Goal: Task Accomplishment & Management: Complete application form

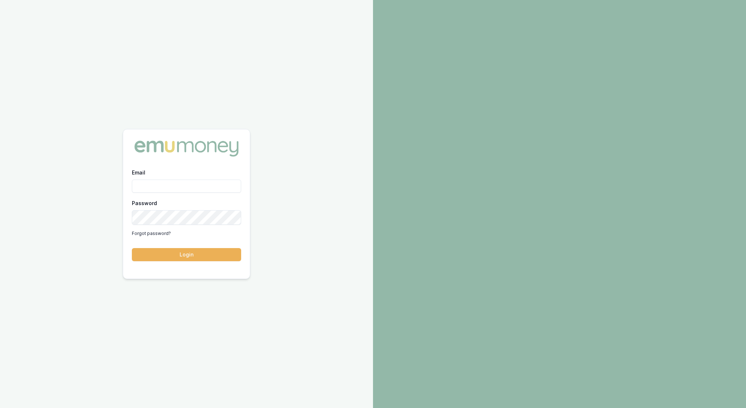
type input "[EMAIL_ADDRESS][PERSON_NAME][DOMAIN_NAME]"
click at [184, 251] on button "Login" at bounding box center [186, 254] width 109 height 13
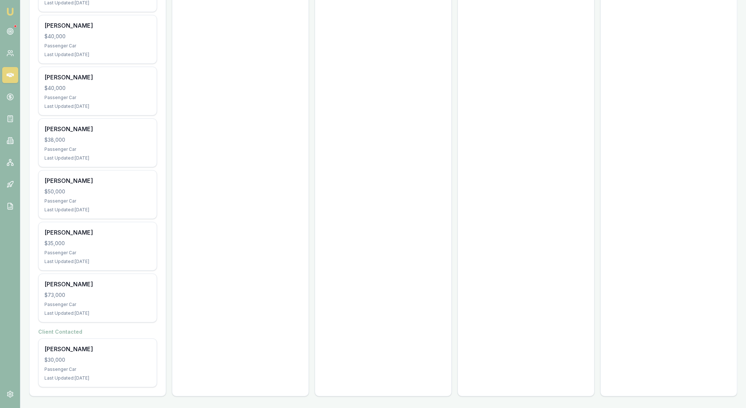
scroll to position [1148, 0]
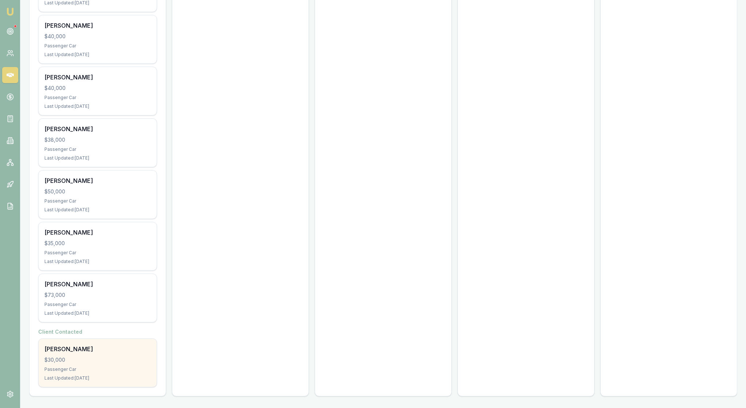
click at [109, 358] on div "Lianne Moore $30,000 Passenger Car Last Updated: 2 days ago" at bounding box center [98, 363] width 118 height 48
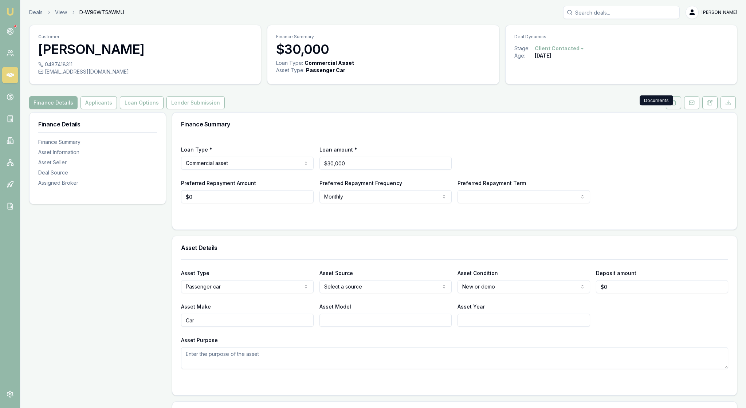
click at [666, 109] on button at bounding box center [673, 102] width 15 height 13
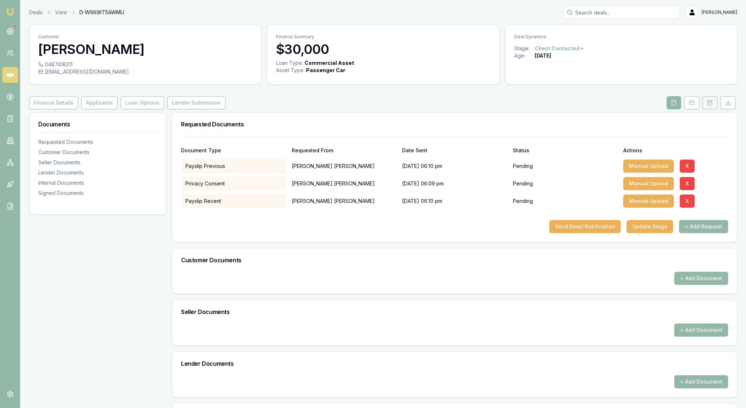
click at [707, 106] on icon at bounding box center [710, 103] width 6 height 6
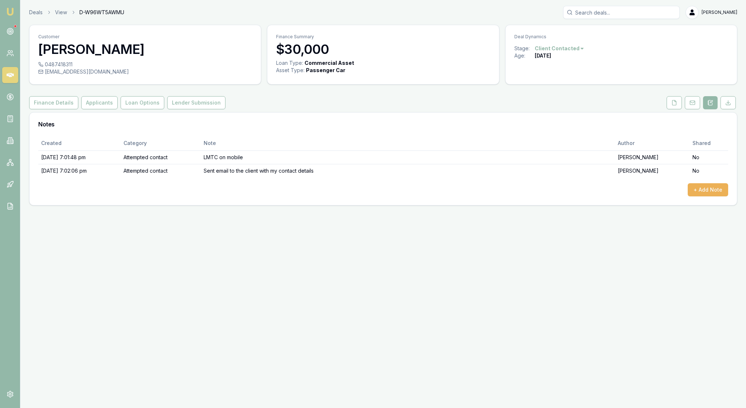
click at [11, 15] on img at bounding box center [10, 11] width 9 height 9
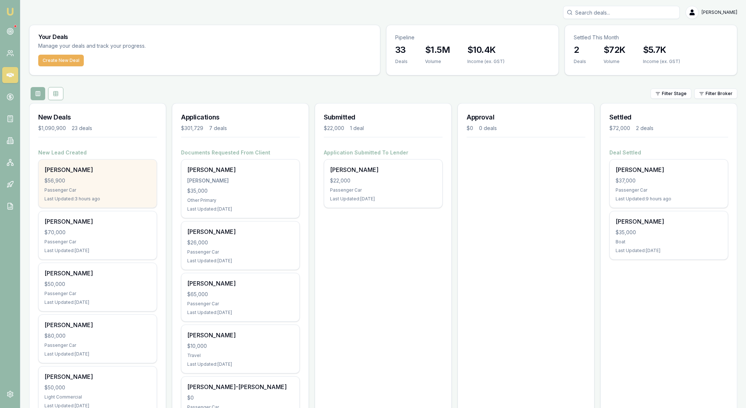
click at [129, 184] on div "$56,900" at bounding box center [97, 180] width 106 height 7
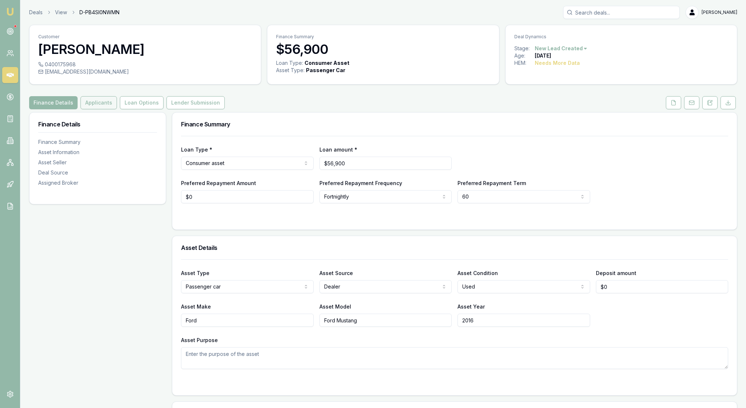
click at [117, 109] on button "Applicants" at bounding box center [99, 102] width 36 height 13
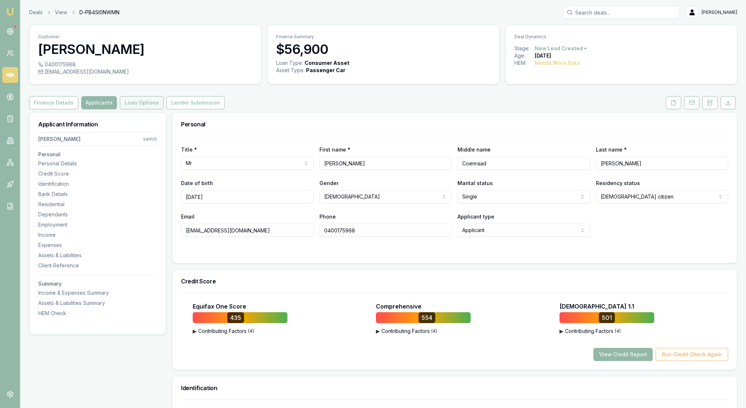
click at [164, 109] on button "Loan Options" at bounding box center [142, 102] width 44 height 13
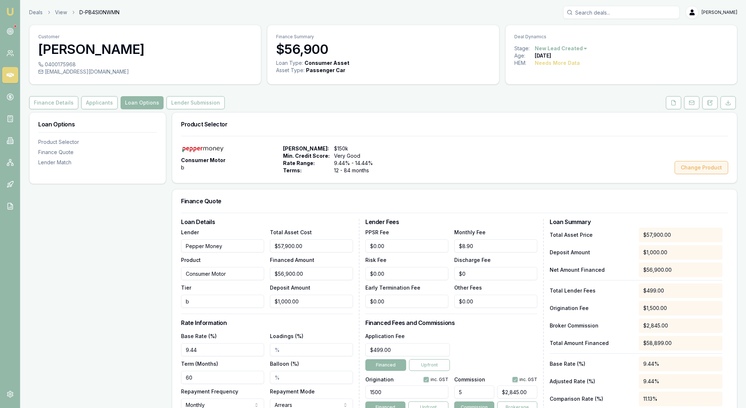
click at [698, 174] on button "Change Product" at bounding box center [702, 167] width 54 height 13
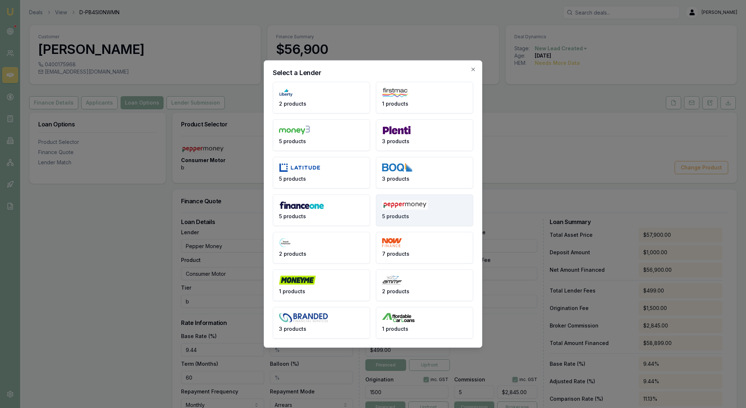
click at [448, 210] on button "5 products" at bounding box center [424, 211] width 97 height 32
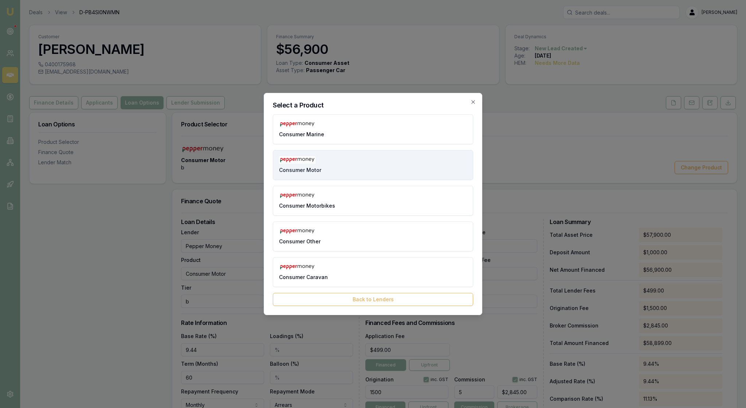
click at [387, 160] on button "Consumer Motor" at bounding box center [373, 165] width 200 height 30
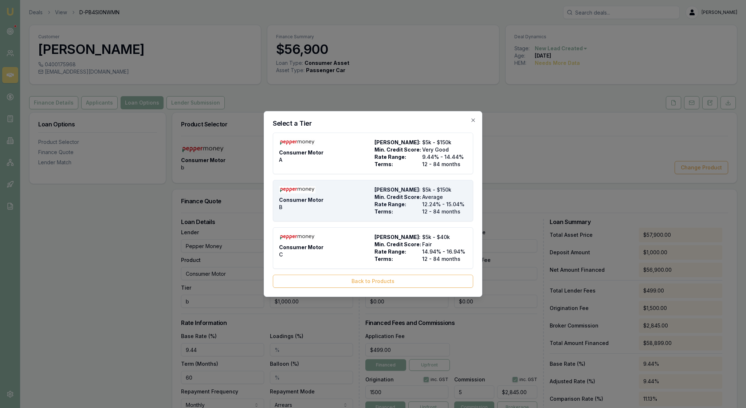
click at [364, 196] on div "Consumer Motor B" at bounding box center [325, 200] width 93 height 29
type input "B"
type input "12.24"
type input "12"
type input "$0.00"
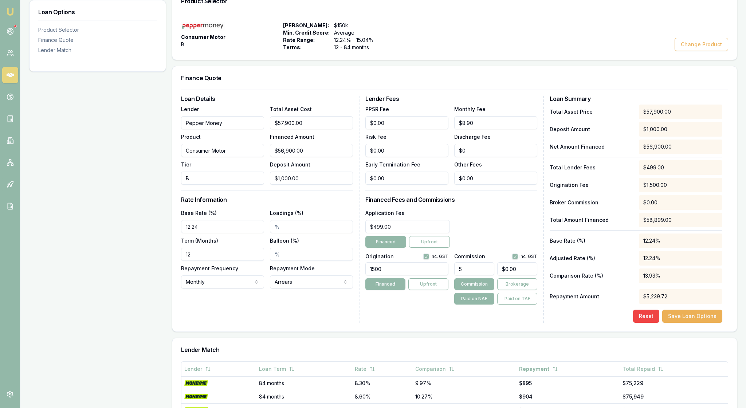
scroll to position [149, 0]
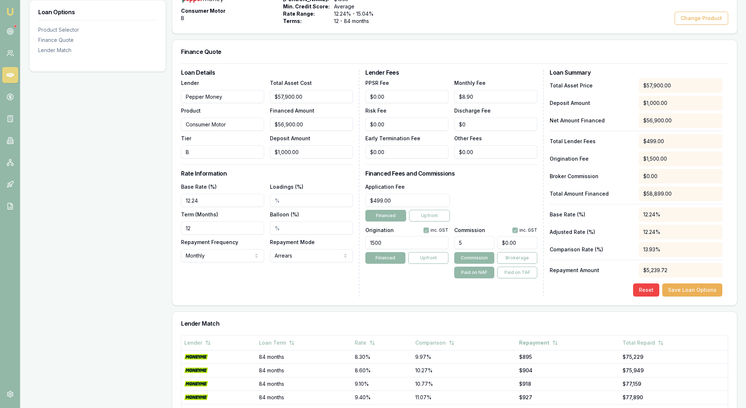
drag, startPoint x: 207, startPoint y: 275, endPoint x: 182, endPoint y: 274, distance: 24.8
click at [182, 274] on div "Loan Details Lender Pepper Money Product Consumer Motor Tier B Total Asset Cost…" at bounding box center [454, 184] width 565 height 242
type input "60"
drag, startPoint x: 212, startPoint y: 244, endPoint x: 179, endPoint y: 243, distance: 33.5
click at [179, 243] on div "Loan Details Lender Pepper Money Product Consumer Motor Tier B Total Asset Cost…" at bounding box center [454, 184] width 565 height 242
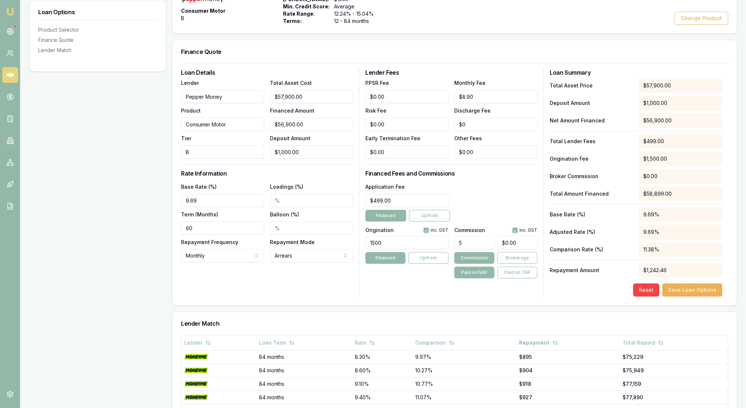
type input "9.69%"
click at [275, 297] on div "Loan Details Lender Pepper Money Product Consumer Motor Tier B Total Asset Cost…" at bounding box center [270, 183] width 179 height 227
click at [517, 264] on button "Brokerage" at bounding box center [517, 258] width 40 height 12
click at [482, 264] on button "Commission" at bounding box center [474, 258] width 40 height 12
click at [683, 297] on button "Save Loan Options" at bounding box center [693, 290] width 60 height 13
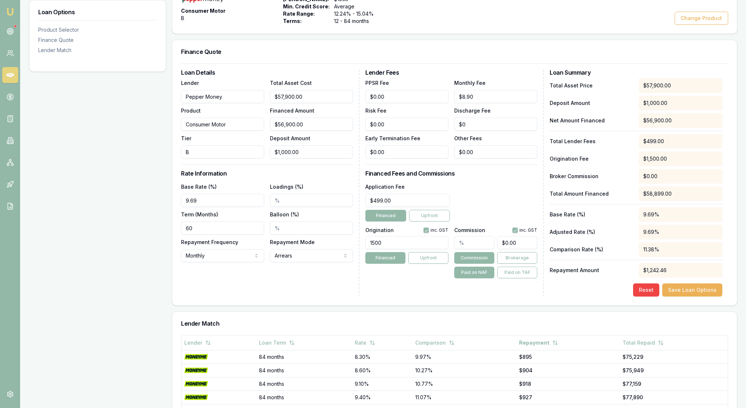
click at [470, 249] on input "text" at bounding box center [474, 242] width 40 height 13
type input "5"
type input "$2,845.00"
type input "5.00%"
click at [554, 305] on div "Loan Details Lender Pepper Money Product Consumer Motor Tier B Total Asset Cost…" at bounding box center [454, 184] width 565 height 242
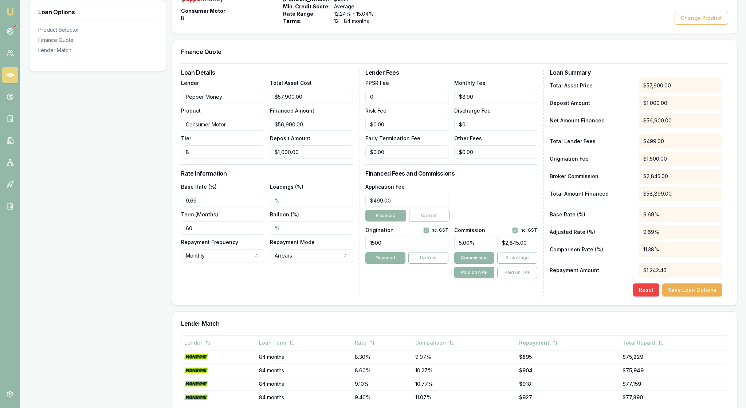
drag, startPoint x: 401, startPoint y: 127, endPoint x: 358, endPoint y: 126, distance: 43.0
click at [358, 126] on div "Loan Details Lender Pepper Money Product Consumer Motor Tier B Total Asset Cost…" at bounding box center [454, 183] width 547 height 227
type input "$8.00"
click at [440, 95] on form "Loan Details Lender Pepper Money Product Consumer Motor Tier B Total Asset Cost…" at bounding box center [454, 179] width 547 height 233
click at [520, 222] on div "Application Fee $499.00 Financed Upfront" at bounding box center [452, 201] width 172 height 39
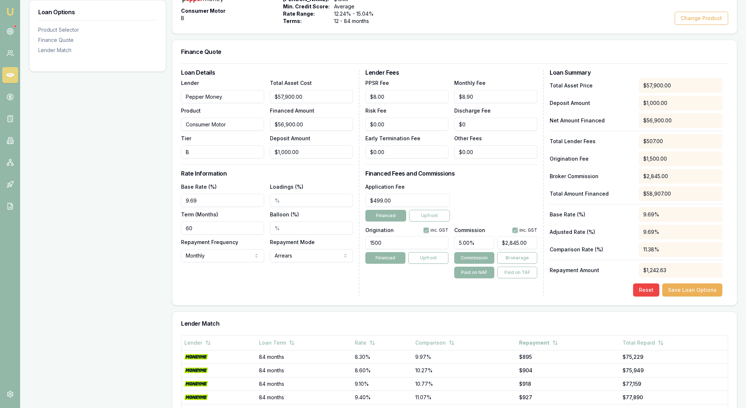
click at [512, 305] on div "Loan Details Lender Pepper Money Product Consumer Motor Tier B Total Asset Cost…" at bounding box center [454, 184] width 565 height 242
click at [668, 297] on button "Save Loan Options" at bounding box center [693, 290] width 60 height 13
click at [492, 297] on div "Lender Fees PPSR Fee $8.00 Monthly Fee $8.90 Risk Fee $0.00 Discharge Fee $0 Ea…" at bounding box center [455, 183] width 179 height 227
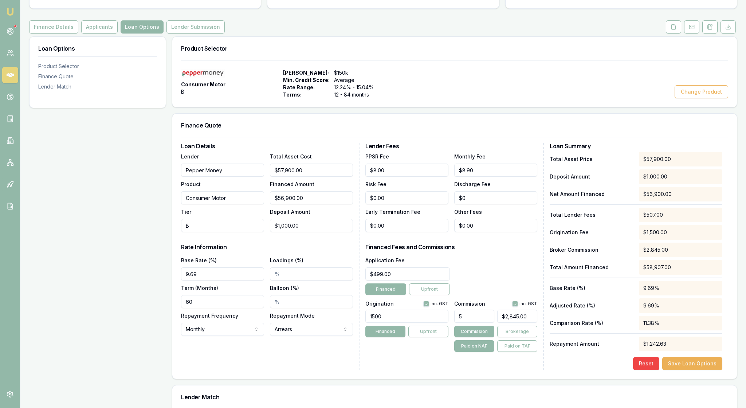
scroll to position [72, 0]
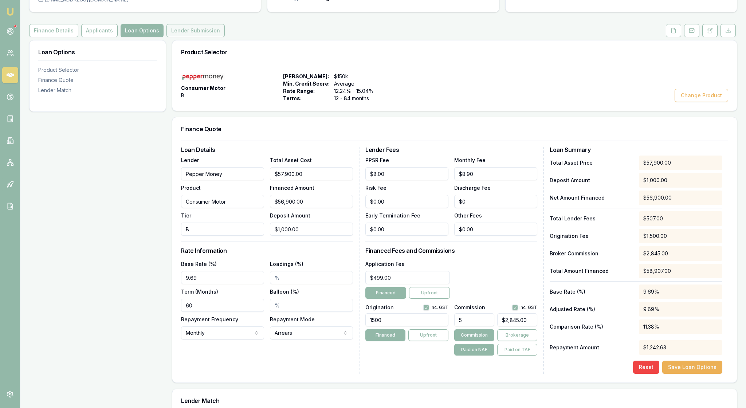
click at [225, 37] on button "Lender Submission" at bounding box center [196, 30] width 58 height 13
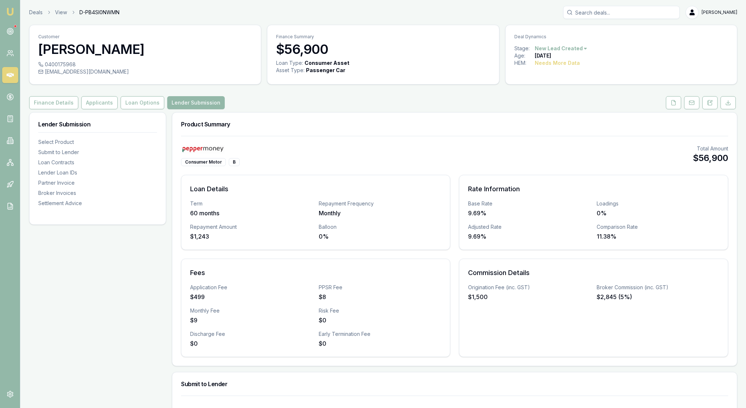
click at [464, 166] on div "Consumer Motor B Total Amount $56,900" at bounding box center [454, 155] width 547 height 21
click at [164, 109] on button "Loan Options" at bounding box center [143, 102] width 44 height 13
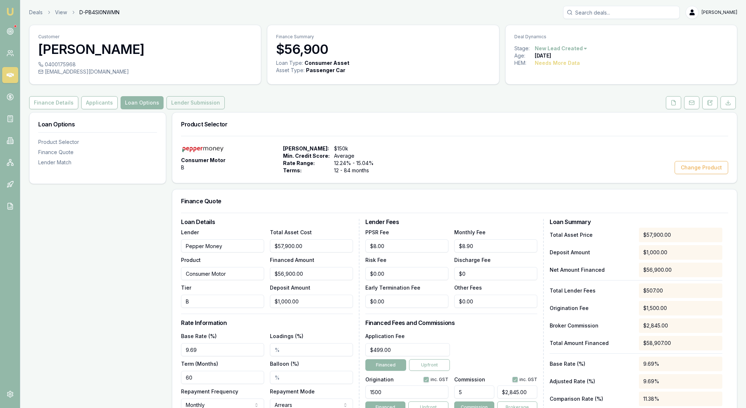
click at [225, 109] on button "Lender Submission" at bounding box center [196, 102] width 58 height 13
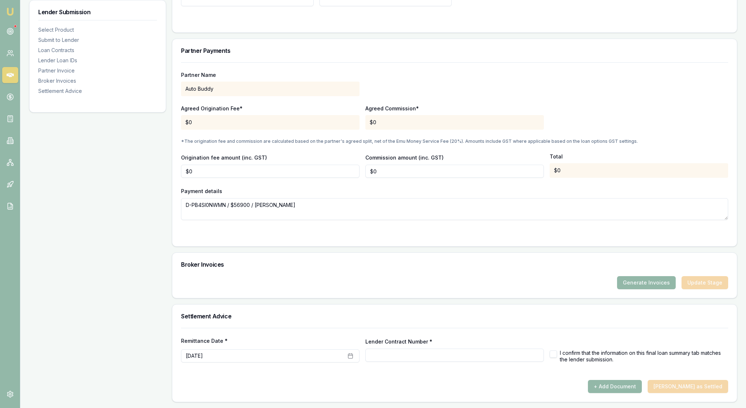
scroll to position [665, 0]
drag, startPoint x: 203, startPoint y: 163, endPoint x: 189, endPoint y: 163, distance: 14.6
click at [189, 165] on input "0" at bounding box center [270, 171] width 179 height 13
type input "$1,500"
click at [404, 187] on div "Payment details D-PB4SI0NWMN / $56900 / Hendrik Van Wyk" at bounding box center [454, 204] width 547 height 34
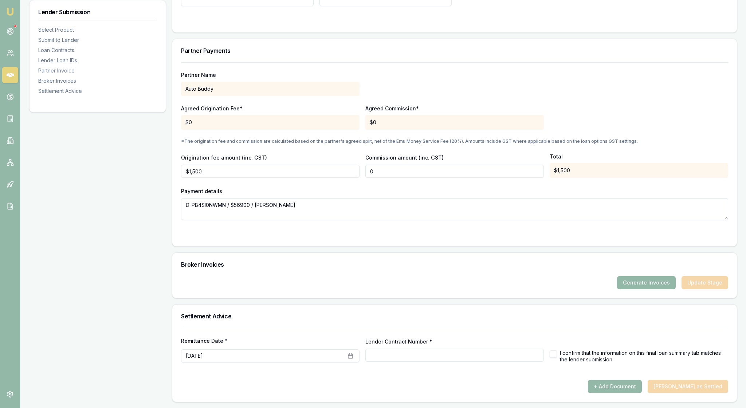
drag, startPoint x: 388, startPoint y: 163, endPoint x: 367, endPoint y: 163, distance: 21.9
click at [367, 163] on div "Origination fee amount (inc. GST) $1,500 Commission amount (inc. GST) 0 Total $…" at bounding box center [454, 165] width 547 height 25
type input "$2,854"
click at [360, 187] on div "Payment details D-PB4SI0NWMN / $56900 / Hendrik Van Wyk" at bounding box center [454, 204] width 547 height 34
click at [359, 235] on div at bounding box center [454, 235] width 547 height 6
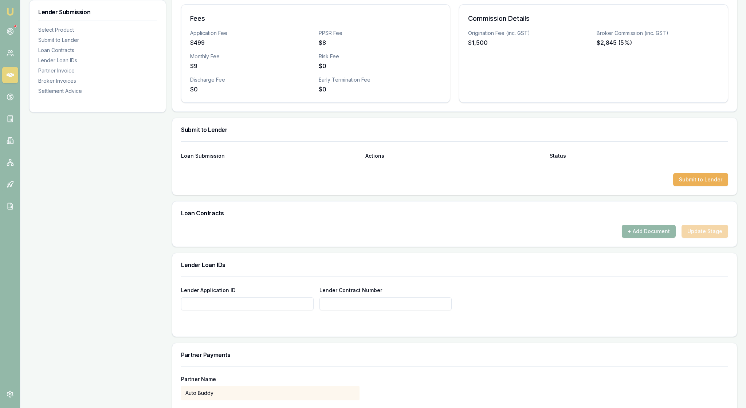
scroll to position [254, 0]
click at [211, 311] on input "Lender Application ID" at bounding box center [247, 304] width 133 height 13
paste input "A-1463000"
type input "A-1463000"
click at [523, 311] on div "Lender Application ID A-1463000 Lender Contract Number" at bounding box center [454, 294] width 547 height 34
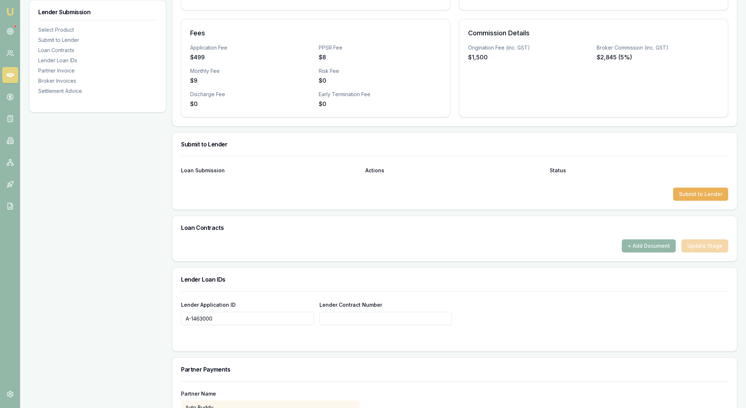
scroll to position [238, 0]
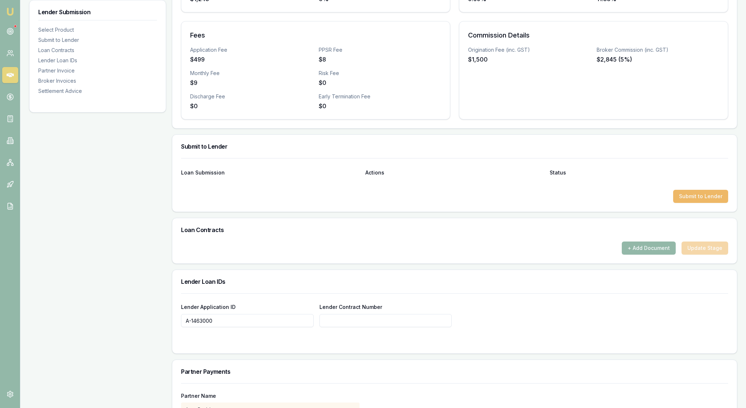
click at [694, 203] on button "Submit to Lender" at bounding box center [700, 196] width 55 height 13
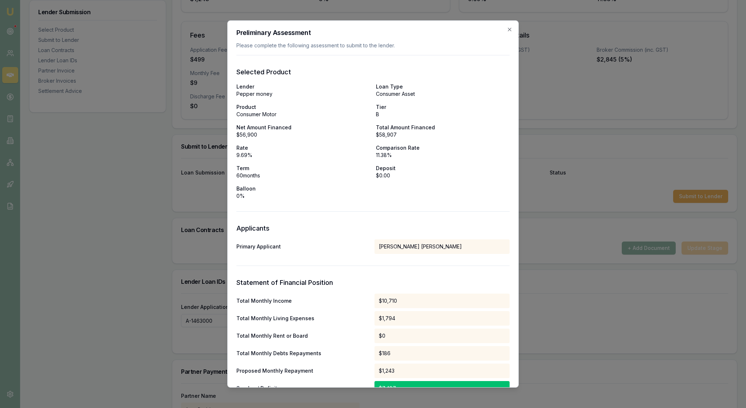
click at [396, 234] on h3 "Applicants" at bounding box center [373, 228] width 273 height 10
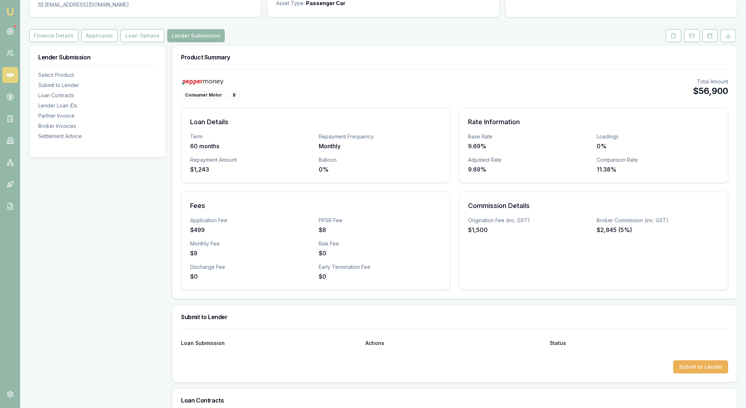
scroll to position [65, 0]
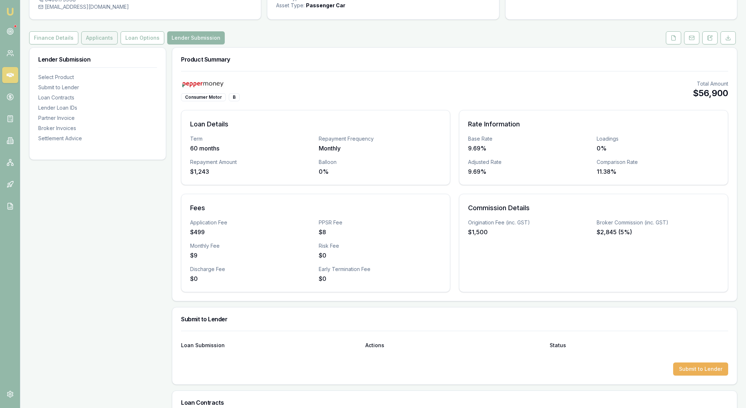
click at [118, 44] on button "Applicants" at bounding box center [99, 37] width 36 height 13
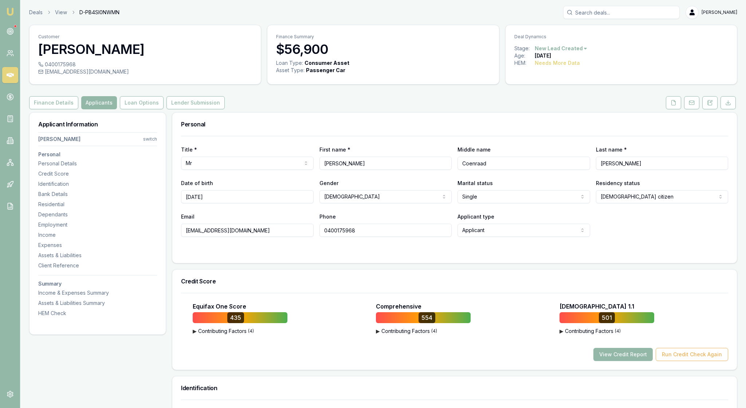
click at [264, 254] on div at bounding box center [454, 252] width 547 height 6
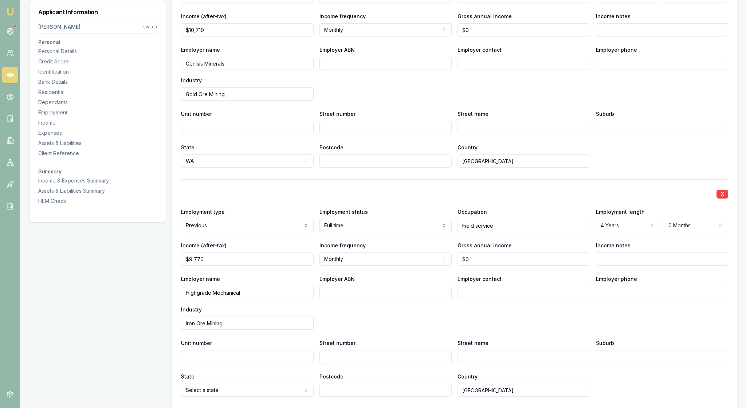
scroll to position [1055, 0]
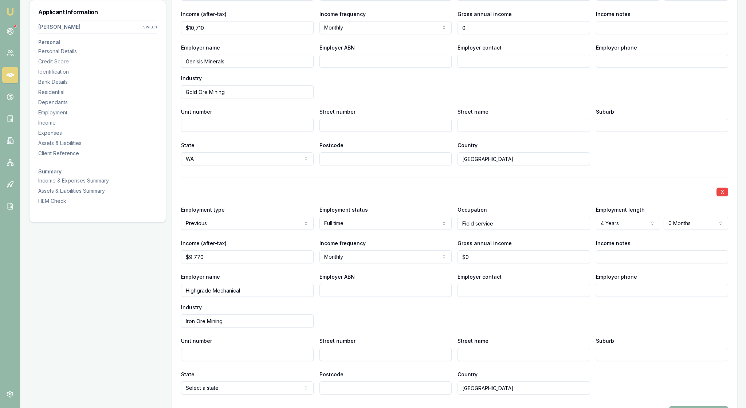
drag, startPoint x: 479, startPoint y: 165, endPoint x: 466, endPoint y: 161, distance: 13.6
click at [466, 34] on input "0" at bounding box center [524, 27] width 133 height 13
type input "$0"
click at [532, 72] on div "X Employment type Current Current Previous Employment status Full time Full tim…" at bounding box center [454, 57] width 547 height 218
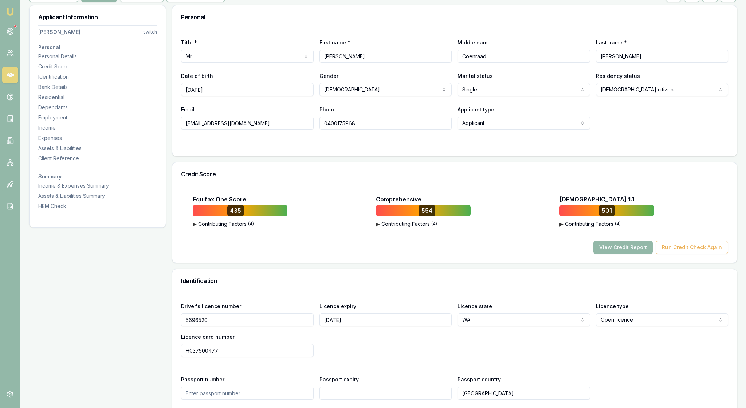
scroll to position [25, 0]
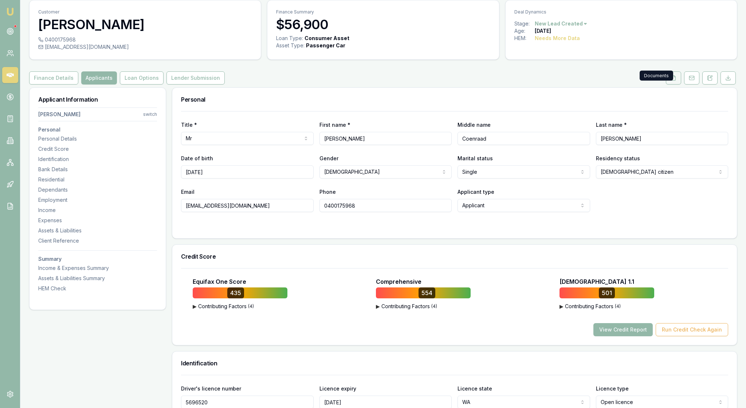
click at [671, 81] on icon at bounding box center [674, 78] width 6 height 6
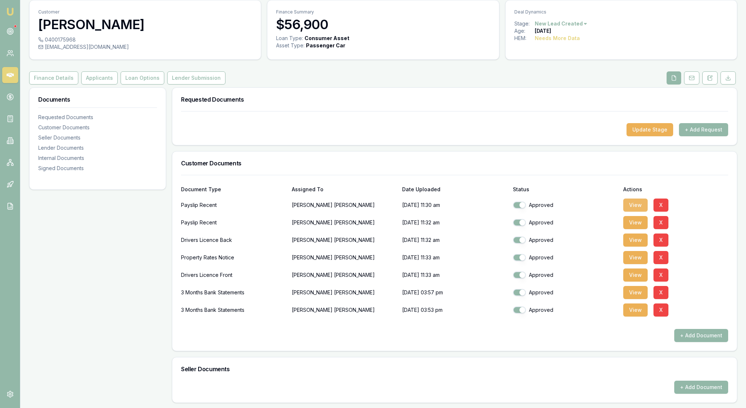
click at [632, 212] on button "View" at bounding box center [636, 205] width 24 height 13
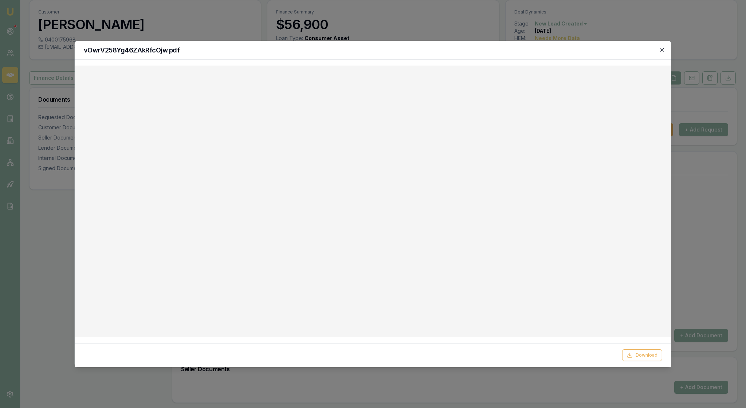
click at [661, 48] on icon "button" at bounding box center [663, 50] width 6 height 6
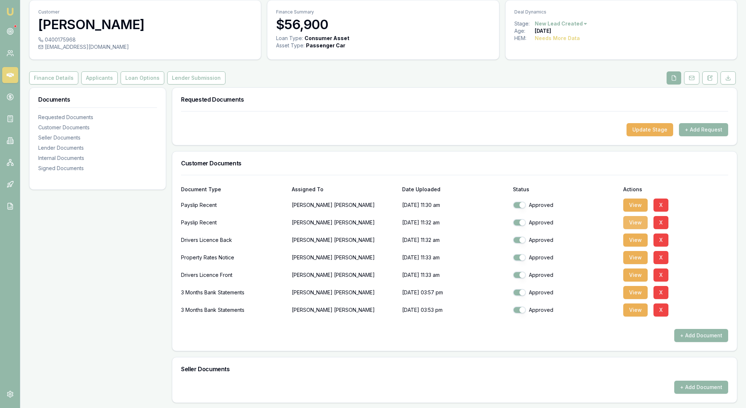
click at [638, 229] on button "View" at bounding box center [636, 222] width 24 height 13
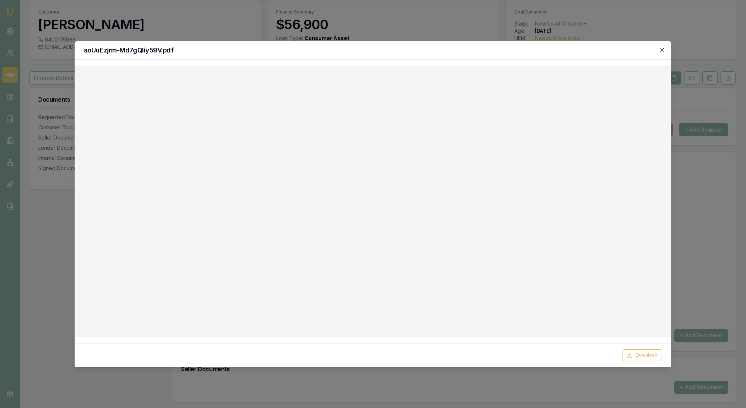
click at [664, 50] on icon "button" at bounding box center [663, 50] width 6 height 6
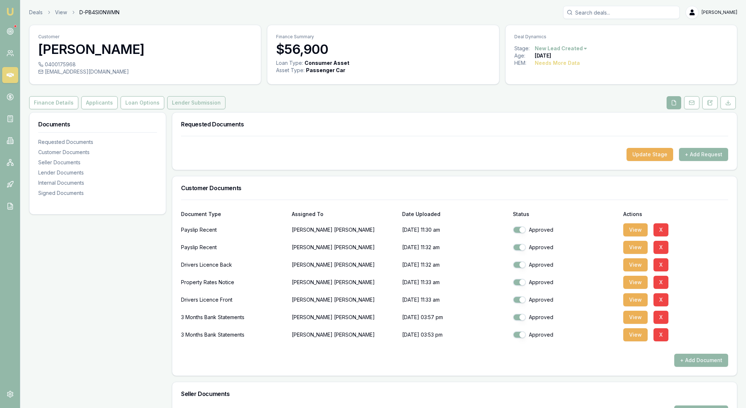
click at [226, 109] on button "Lender Submission" at bounding box center [196, 102] width 58 height 13
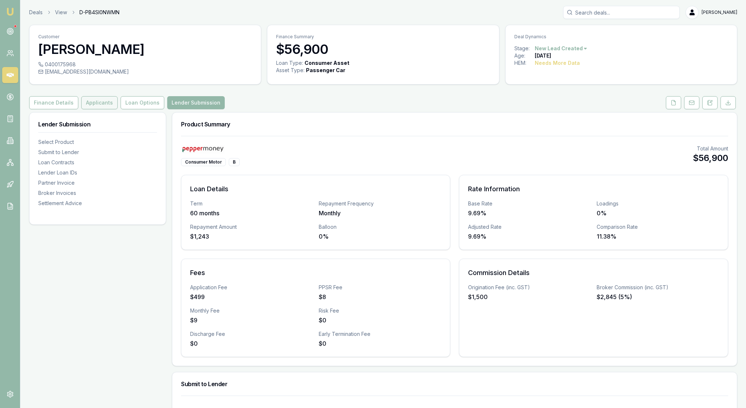
click at [117, 109] on button "Applicants" at bounding box center [99, 102] width 36 height 13
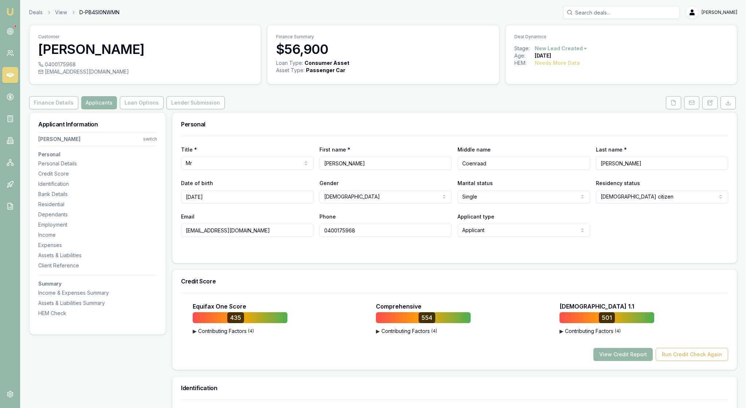
click at [160, 314] on div "Applicant Information Hendrik Van Wyk switch Personal Personal Details Credit S…" at bounding box center [98, 219] width 136 height 213
click at [375, 254] on div at bounding box center [454, 252] width 547 height 6
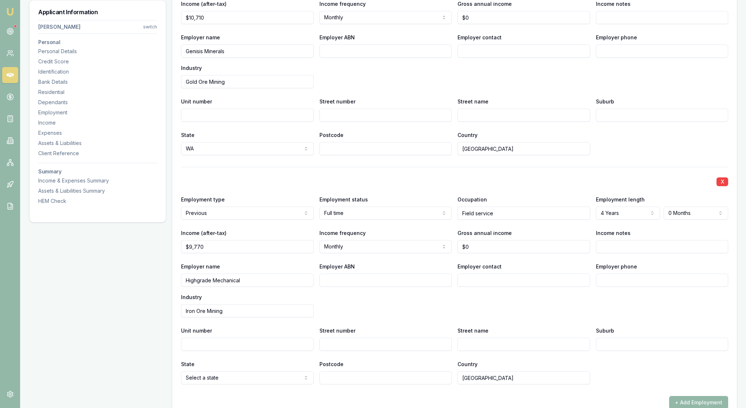
scroll to position [1066, 0]
drag, startPoint x: 477, startPoint y: 149, endPoint x: 456, endPoint y: 148, distance: 21.1
click at [456, 23] on div "Income (after-tax) $10,710 Income frequency Monthly Weekly Fortnightly Monthly …" at bounding box center [454, 10] width 547 height 25
type input "$213,000"
click at [416, 87] on div "Employer name Genisis Minerals Employer ABN Employer contact Employer phone Ind…" at bounding box center [454, 58] width 547 height 55
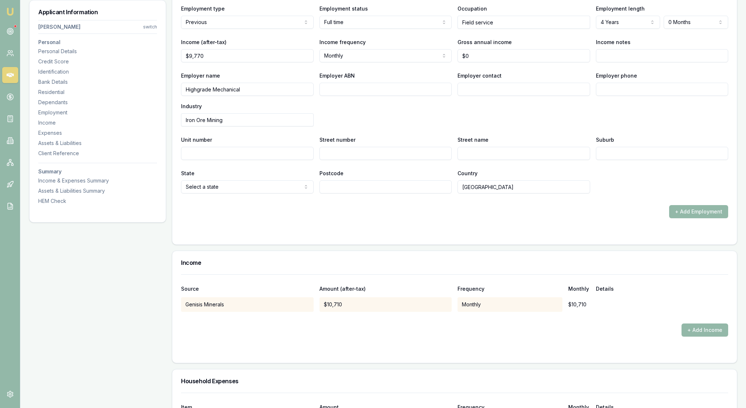
scroll to position [1266, 0]
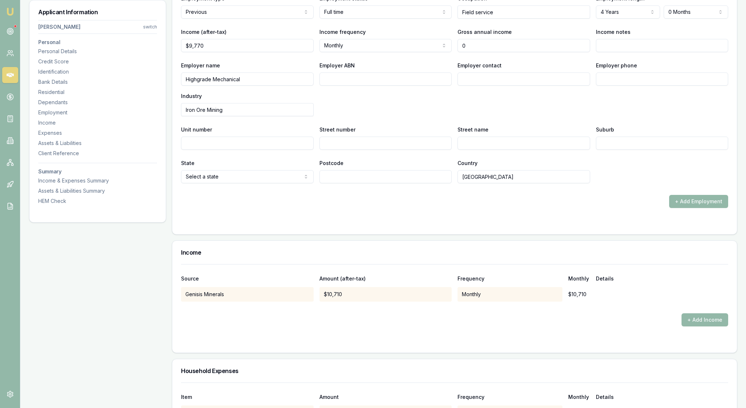
drag, startPoint x: 483, startPoint y: 203, endPoint x: 449, endPoint y: 202, distance: 33.6
click at [449, 52] on div "Income (after-tax) $9,770 Income frequency Monthly Weekly Fortnightly Monthly Q…" at bounding box center [454, 39] width 547 height 25
type input "$197,000"
click at [434, 116] on div "Employer name Highgrade Mechanical Employer ABN Employer contact Employer phone…" at bounding box center [454, 88] width 547 height 55
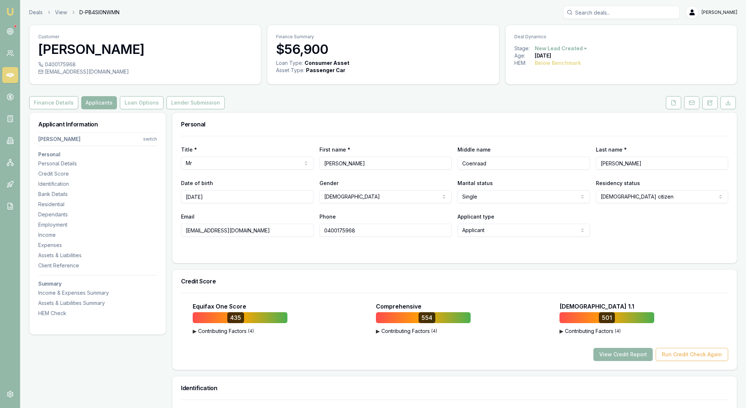
scroll to position [0, 0]
click at [225, 109] on button "Lender Submission" at bounding box center [196, 102] width 58 height 13
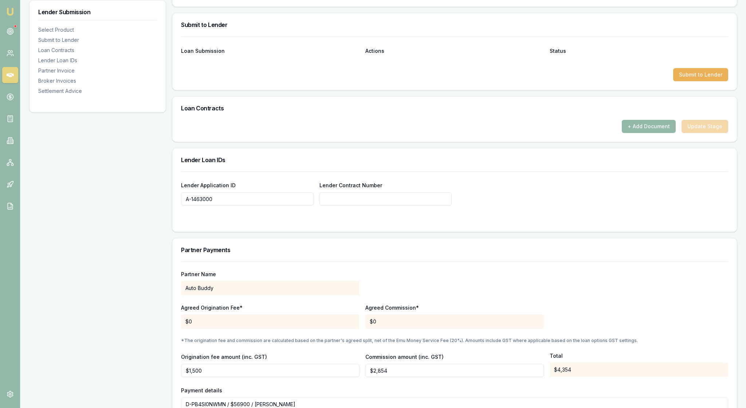
scroll to position [372, 0]
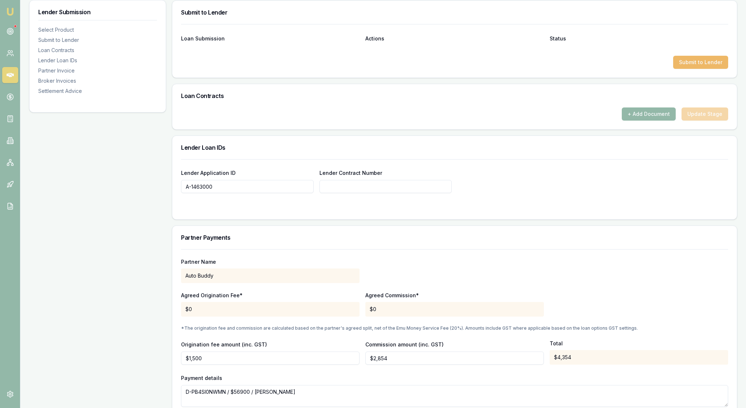
click at [692, 69] on button "Submit to Lender" at bounding box center [700, 62] width 55 height 13
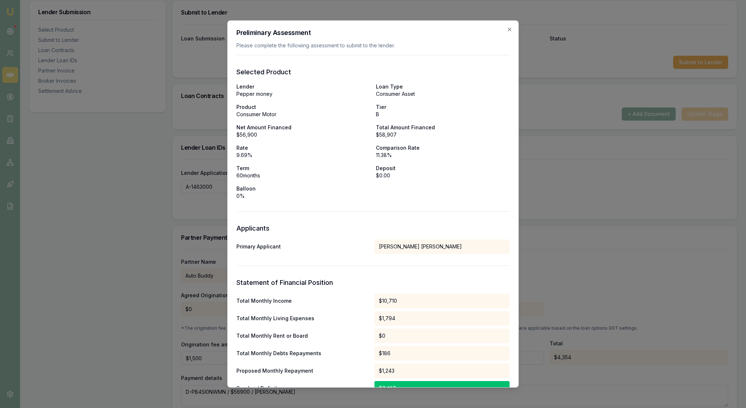
click at [433, 172] on p "Deposit" at bounding box center [443, 168] width 134 height 7
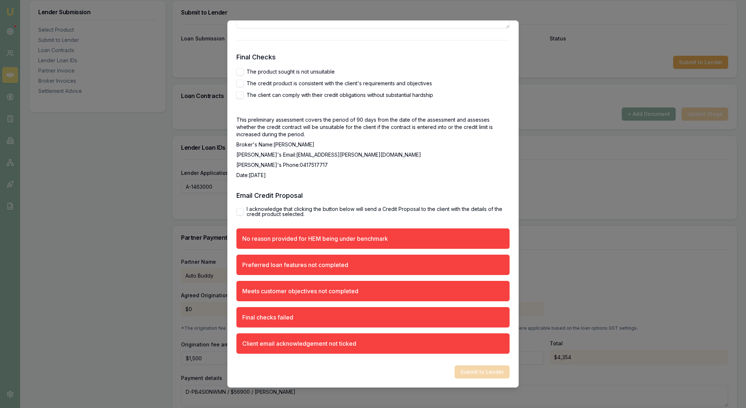
scroll to position [1428, 0]
click at [242, 208] on button "I acknowledge that clicking the button below will send a Credit Proposal to the…" at bounding box center [240, 211] width 7 height 7
checkbox input "true"
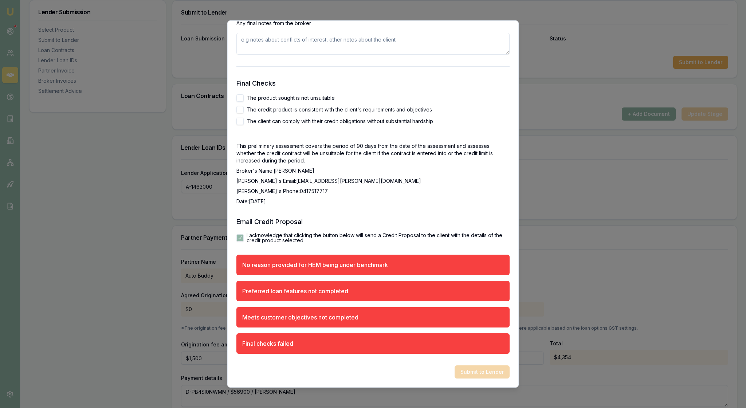
click at [395, 217] on h3 "Email Credit Proposal" at bounding box center [373, 222] width 273 height 10
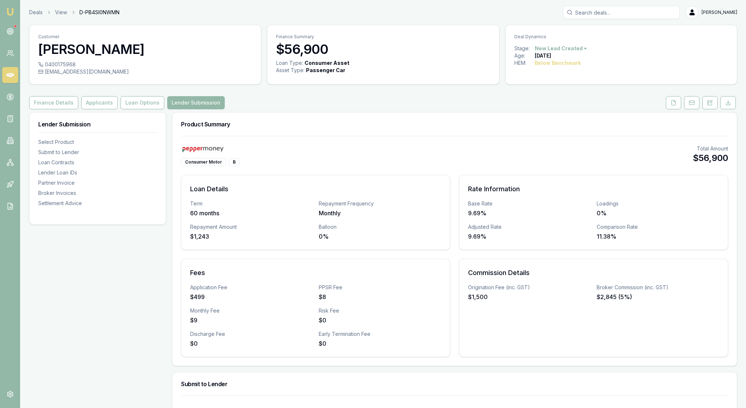
scroll to position [0, 0]
click at [118, 109] on button "Applicants" at bounding box center [99, 102] width 36 height 13
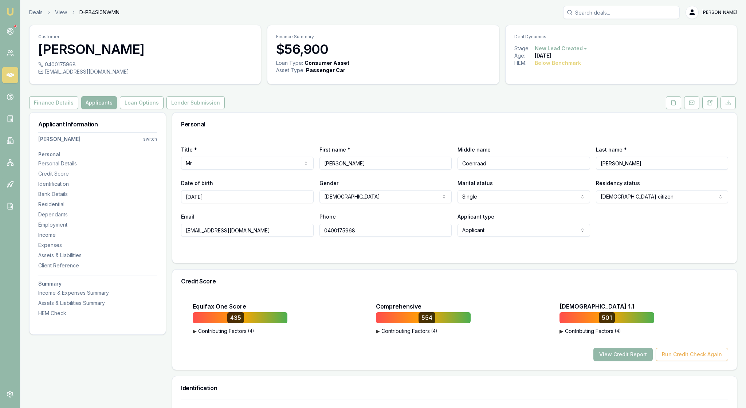
click at [359, 293] on div "Credit Score" at bounding box center [454, 281] width 565 height 23
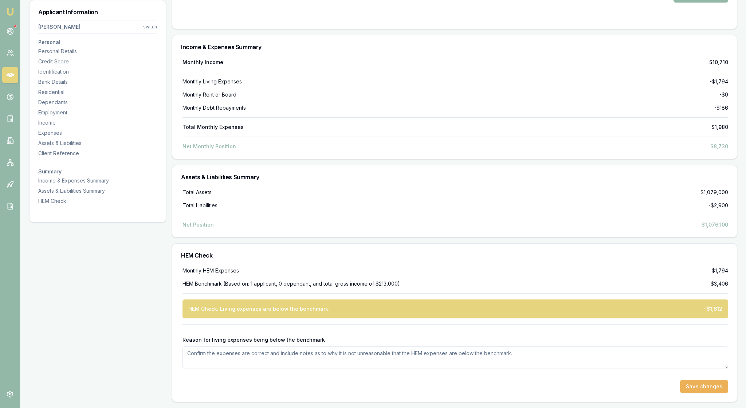
scroll to position [3310, 0]
click at [300, 349] on textarea "Reason for living expenses being below the benchmark" at bounding box center [456, 358] width 546 height 22
type textarea "The HEM living expenses are low because the client works on site in the mines 2…"
click at [692, 380] on button "Save changes" at bounding box center [704, 386] width 48 height 13
click at [473, 174] on h3 "Assets & Liabilities Summary" at bounding box center [454, 177] width 547 height 6
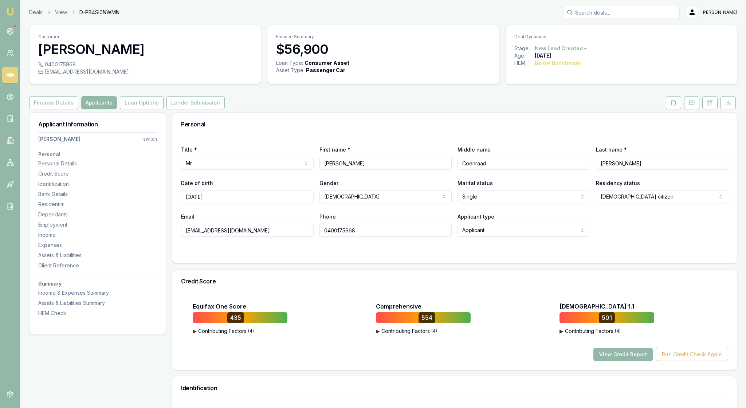
scroll to position [0, 0]
click at [225, 109] on button "Lender Submission" at bounding box center [196, 102] width 58 height 13
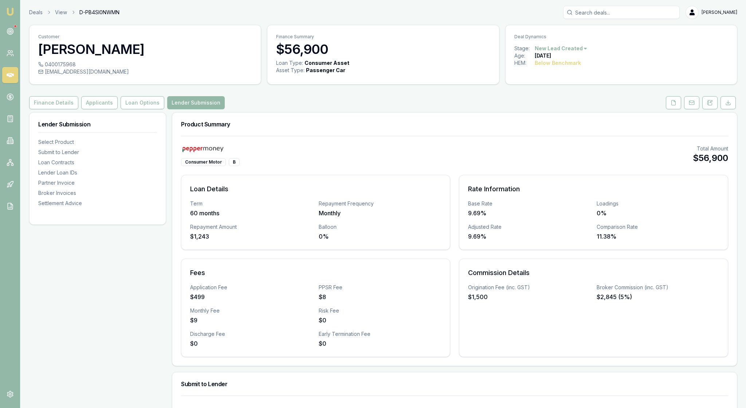
click at [680, 278] on h3 "Commission Details" at bounding box center [593, 273] width 251 height 10
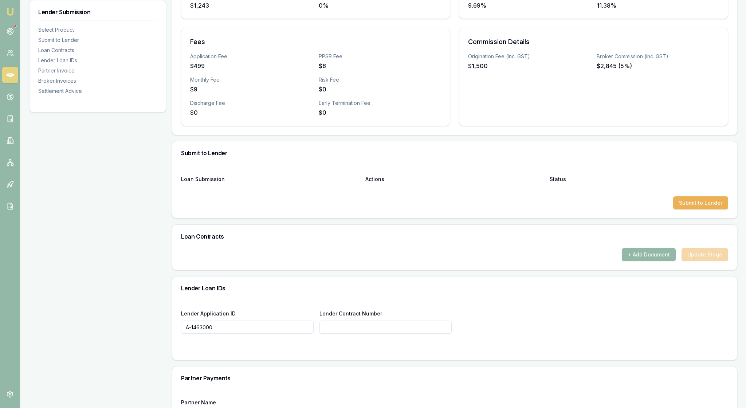
scroll to position [232, 0]
click at [690, 209] on button "Submit to Lender" at bounding box center [700, 202] width 55 height 13
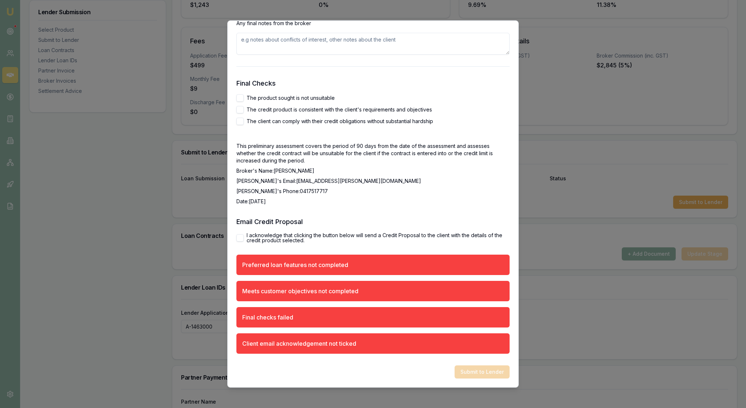
scroll to position [1464, 0]
click at [241, 234] on button "I acknowledge that clicking the button below will send a Credit Proposal to the…" at bounding box center [240, 237] width 7 height 7
checkbox input "true"
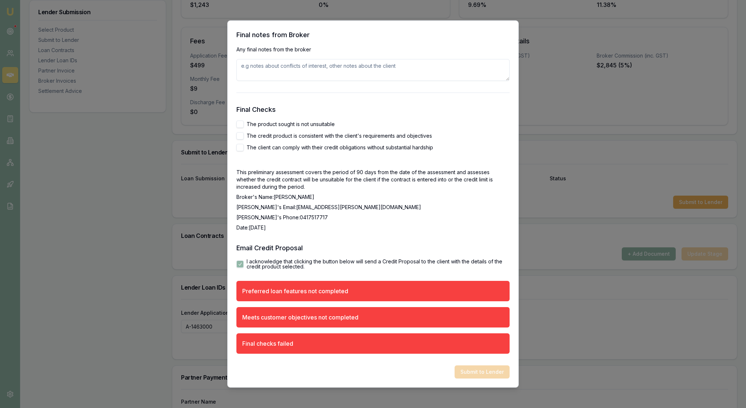
click at [241, 121] on button "The product sought is not unsuitable" at bounding box center [240, 124] width 7 height 7
checkbox input "true"
click at [356, 169] on p "This preliminary assessment covers the period of 90 days from the date of the a…" at bounding box center [373, 180] width 273 height 22
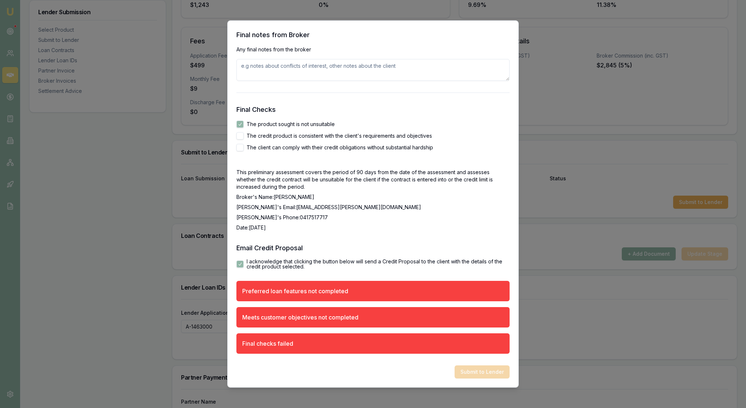
radio input "true"
type button "NONE"
radio input "false"
radio input "true"
type button "CONFLICT_OF_INTEREST_NO_DISADVANTAGE"
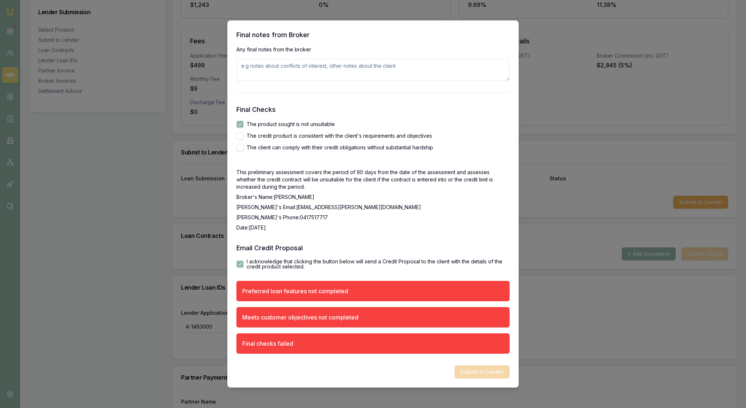
click at [250, 81] on textarea at bounding box center [373, 70] width 273 height 22
radio input "true"
radio input "false"
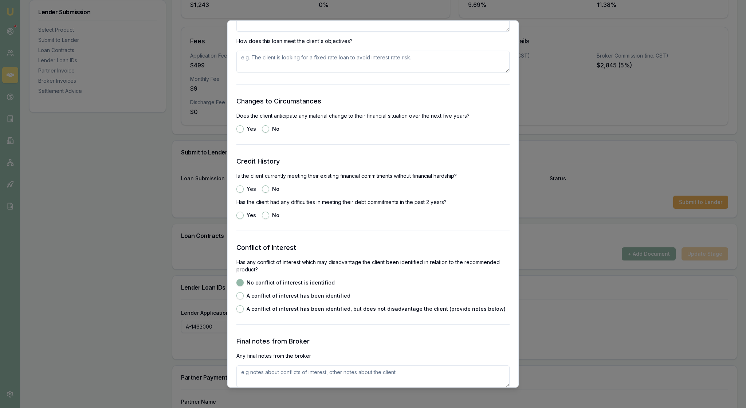
scroll to position [916, 0]
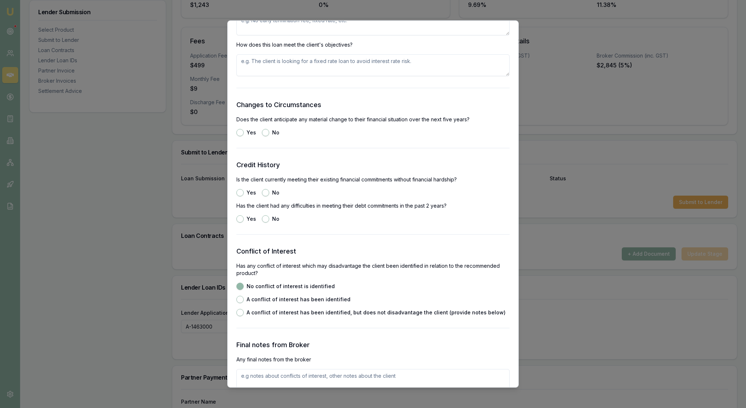
click at [276, 35] on textarea at bounding box center [373, 24] width 273 height 22
type textarea "The client is just happy to get an approval and would like it over 60 months"
click at [265, 76] on textarea at bounding box center [373, 65] width 273 height 22
type textarea "the loan meets the clients requirements"
click at [269, 136] on button "No" at bounding box center [265, 132] width 7 height 7
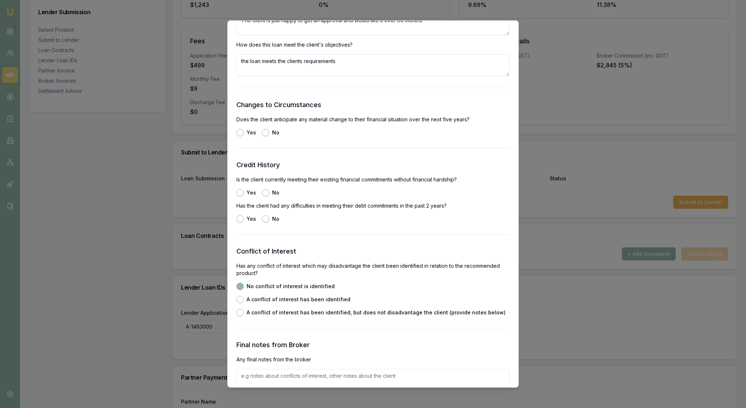
radio input "true"
click at [242, 196] on button "Yes" at bounding box center [240, 192] width 7 height 7
radio input "true"
click at [319, 210] on p "Has the client had any difficulties in meeting their debt commitments in the pa…" at bounding box center [373, 205] width 273 height 7
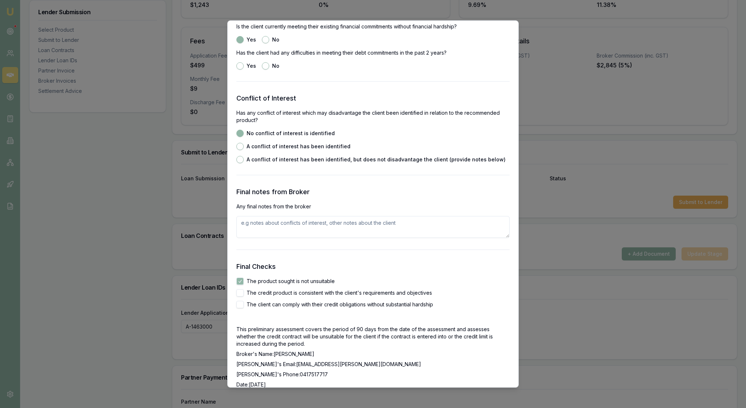
scroll to position [1077, 0]
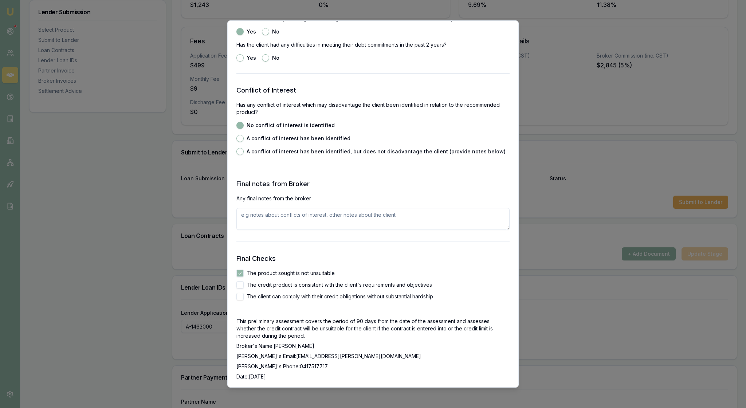
click at [269, 62] on button "No" at bounding box center [265, 57] width 7 height 7
radio input "true"
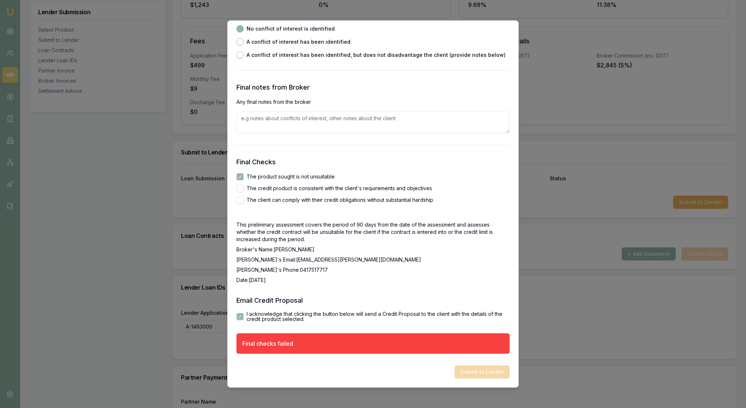
scroll to position [1377, 0]
click at [283, 112] on textarea at bounding box center [373, 123] width 273 height 22
type textarea "T"
click at [261, 112] on textarea at bounding box center [373, 123] width 273 height 22
type textarea "The client is on site 2 weeks on then home 2 weeks and hard to get hold of"
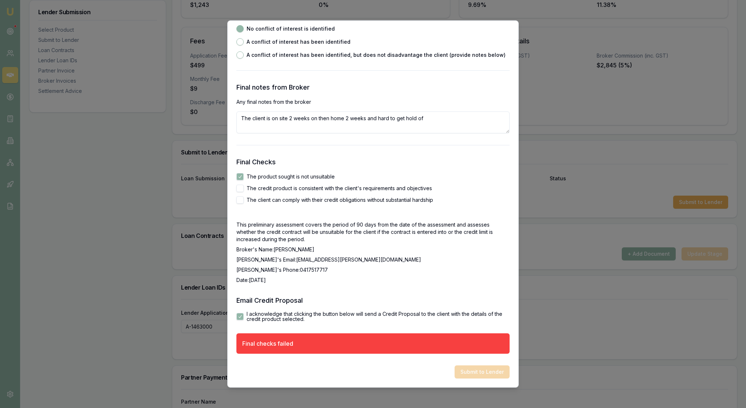
click at [281, 200] on div "Final Checks The product sought is not unsuitable The credit product is consist…" at bounding box center [373, 220] width 273 height 127
click at [241, 196] on button "The client can comply with their credit obligations without substantial hardship" at bounding box center [240, 199] width 7 height 7
checkbox input "true"
click at [241, 185] on button "The credit product is consistent with the client's requirements and objectives" at bounding box center [240, 188] width 7 height 7
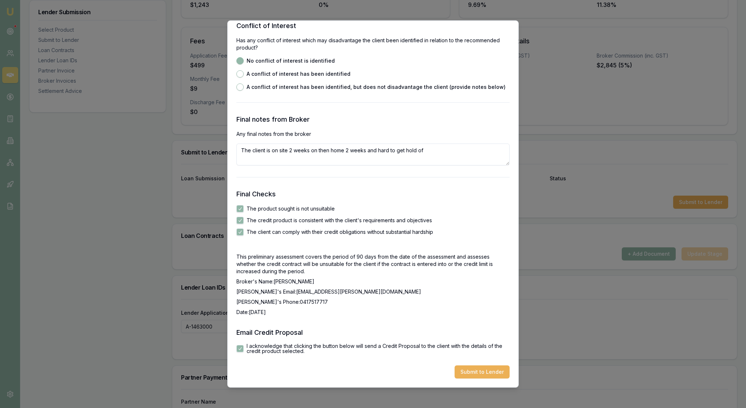
checkbox input "true"
click at [429, 309] on p "Date: 8/10/2025" at bounding box center [373, 312] width 273 height 7
click at [474, 367] on button "Submit to Lender" at bounding box center [482, 372] width 55 height 13
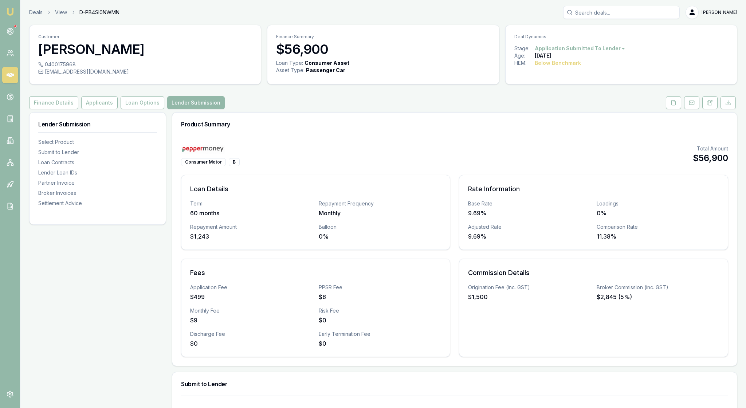
click at [11, 9] on img at bounding box center [10, 11] width 9 height 9
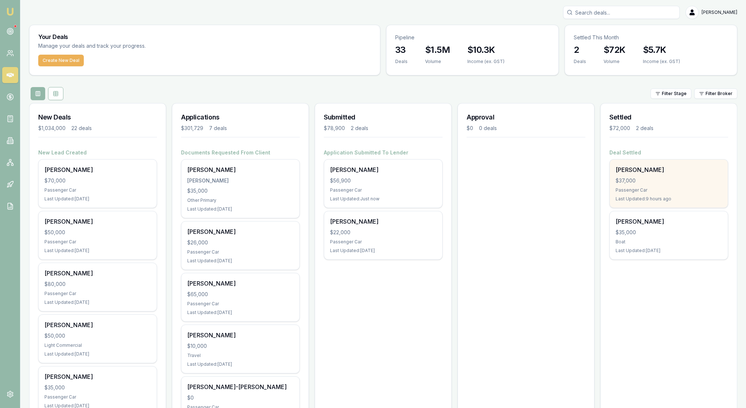
click at [665, 184] on div "$37,000" at bounding box center [669, 180] width 106 height 7
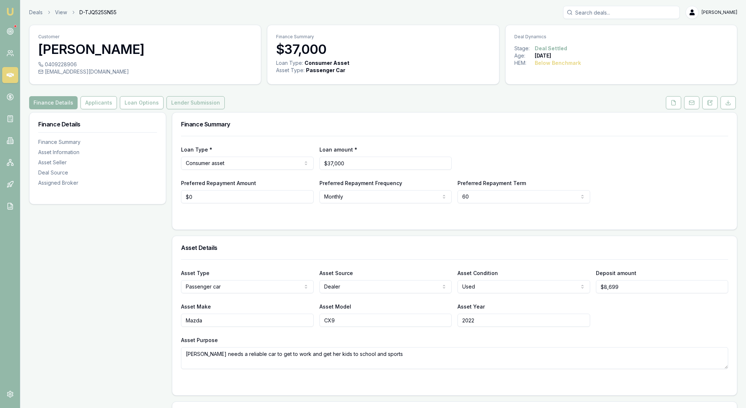
click at [225, 109] on button "Lender Submission" at bounding box center [196, 102] width 58 height 13
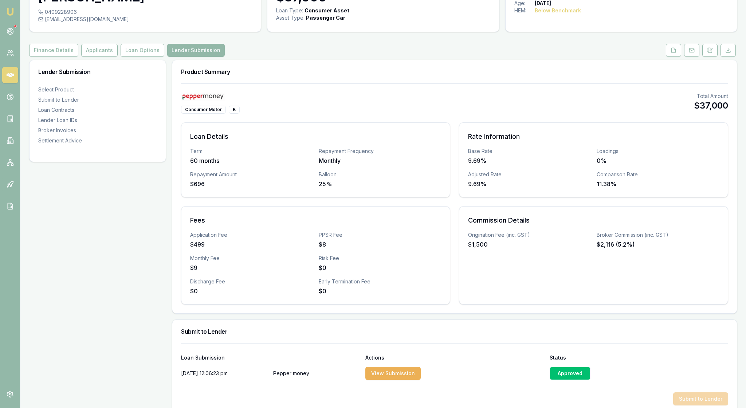
scroll to position [58, 0]
